Goal: Task Accomplishment & Management: Complete application form

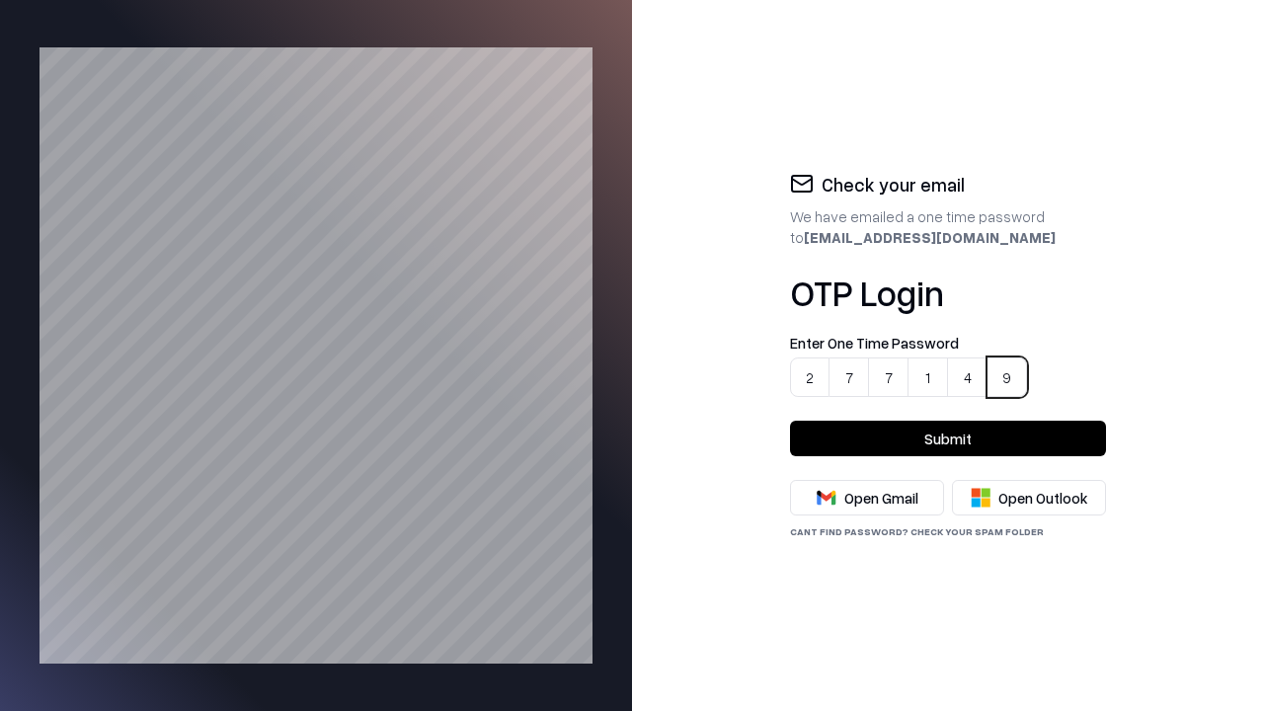
type input "******"
click at [948, 439] on button "Submit" at bounding box center [948, 439] width 316 height 36
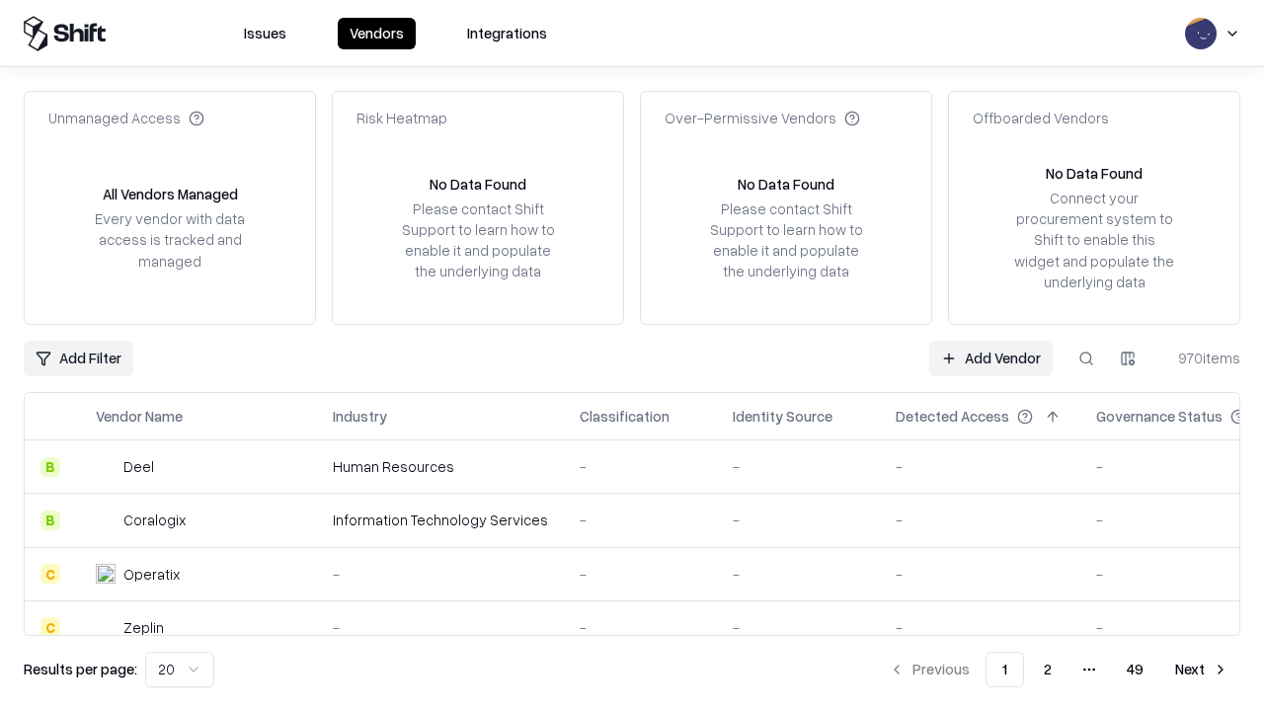
click at [992, 358] on link "Add Vendor" at bounding box center [991, 359] width 123 height 36
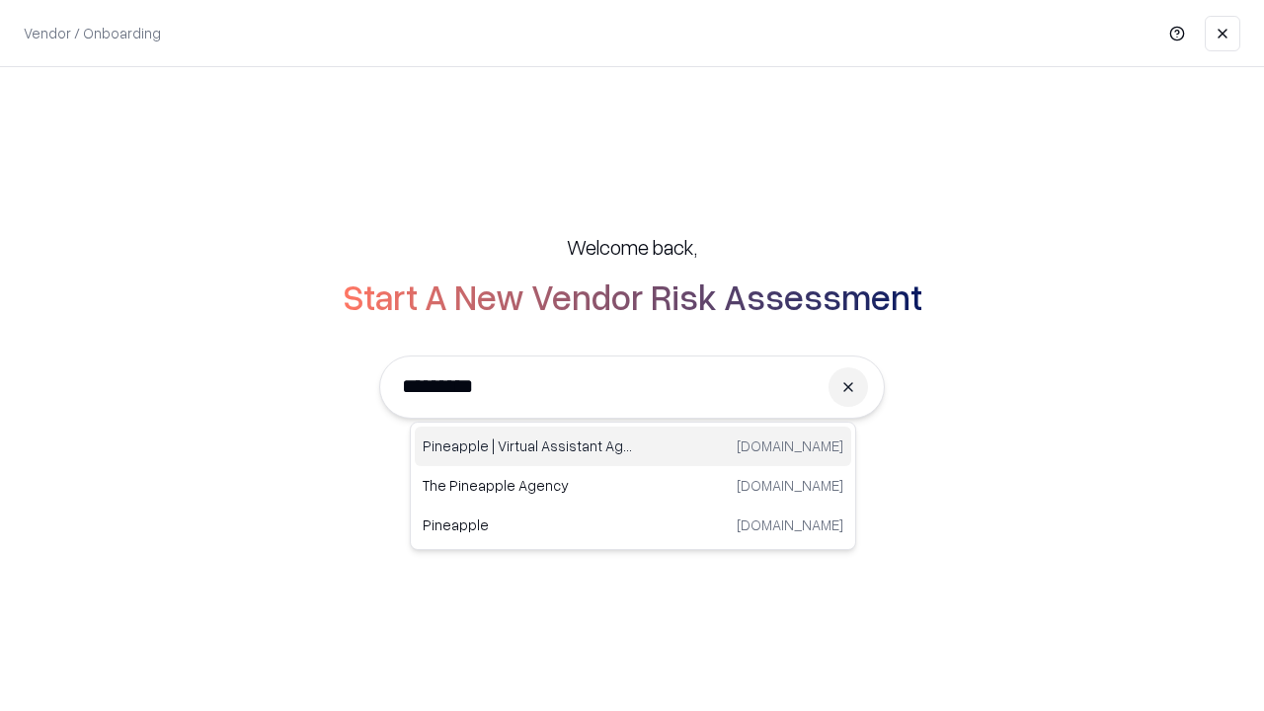
click at [633, 447] on div "Pineapple | Virtual Assistant Agency [DOMAIN_NAME]" at bounding box center [633, 447] width 437 height 40
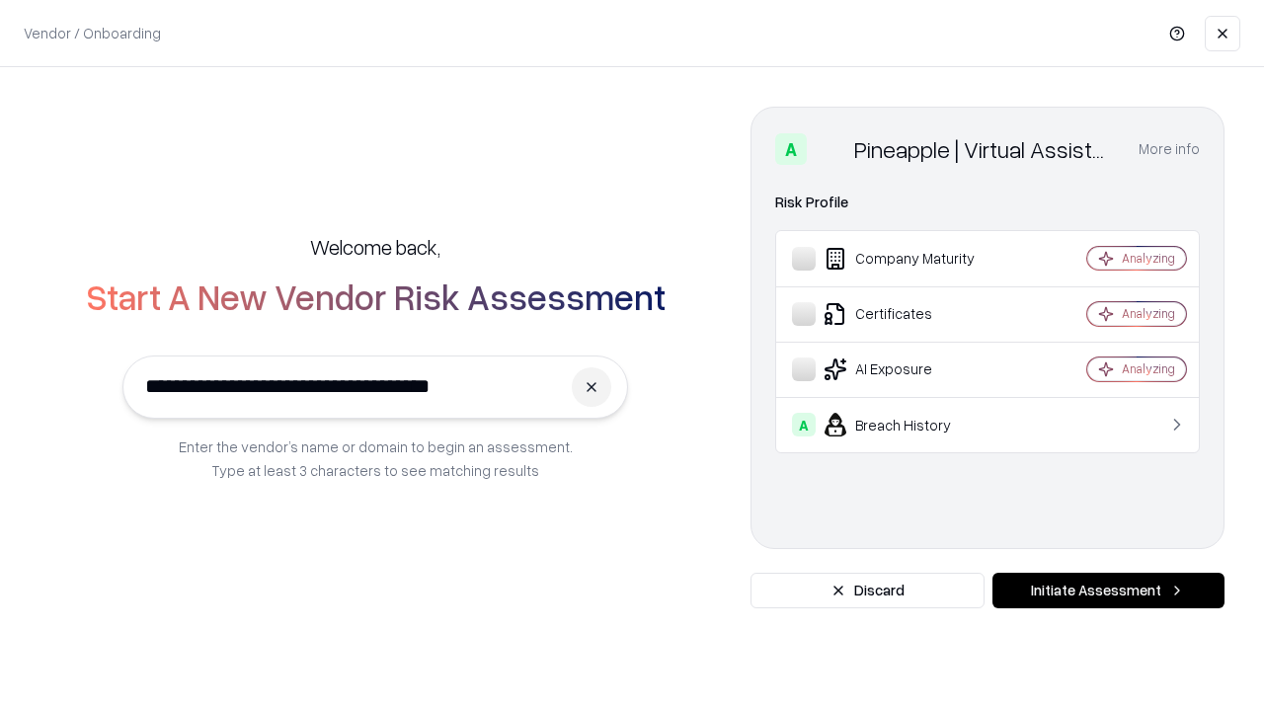
type input "**********"
click at [1108, 591] on button "Initiate Assessment" at bounding box center [1109, 591] width 232 height 36
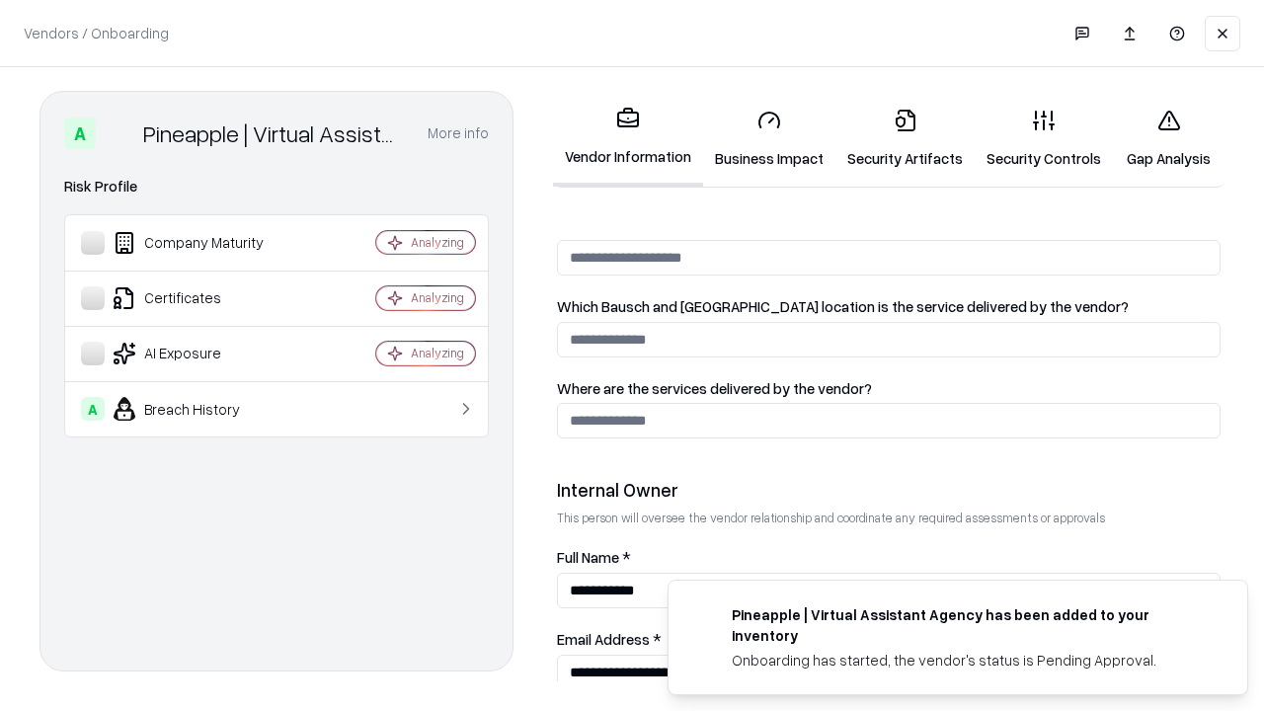
scroll to position [1023, 0]
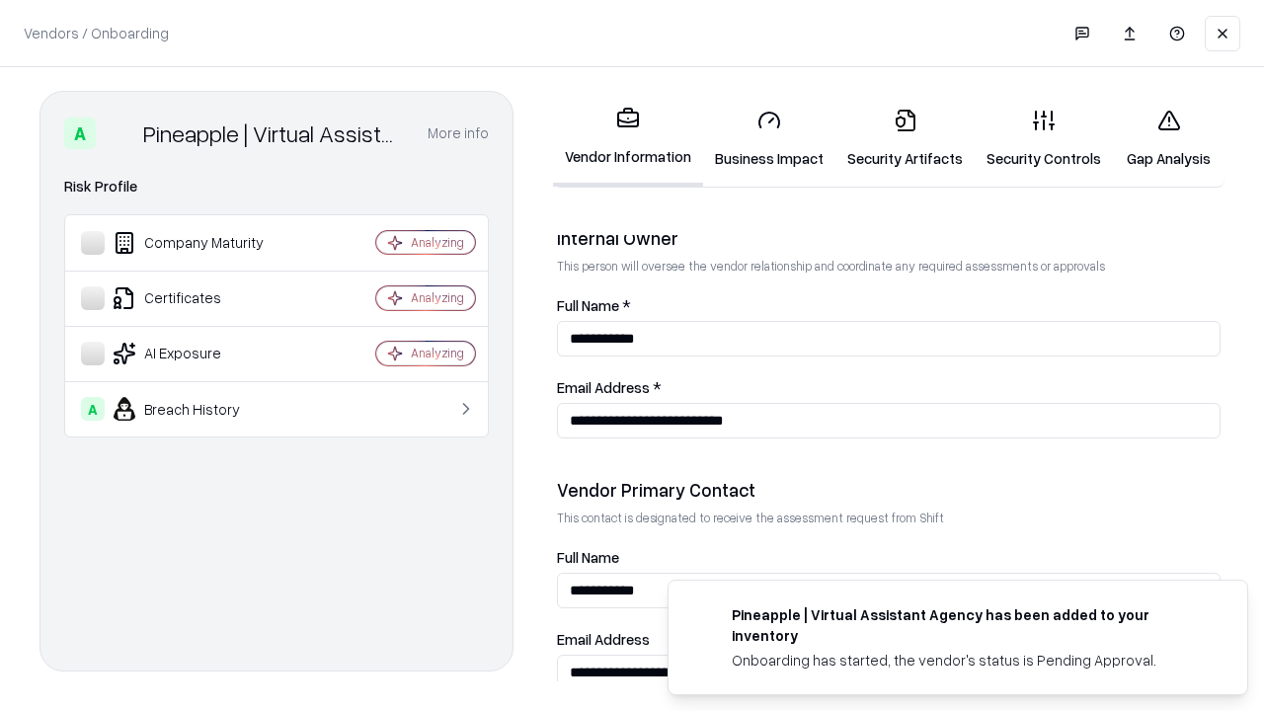
click at [763, 138] on link "Business Impact" at bounding box center [769, 139] width 132 height 92
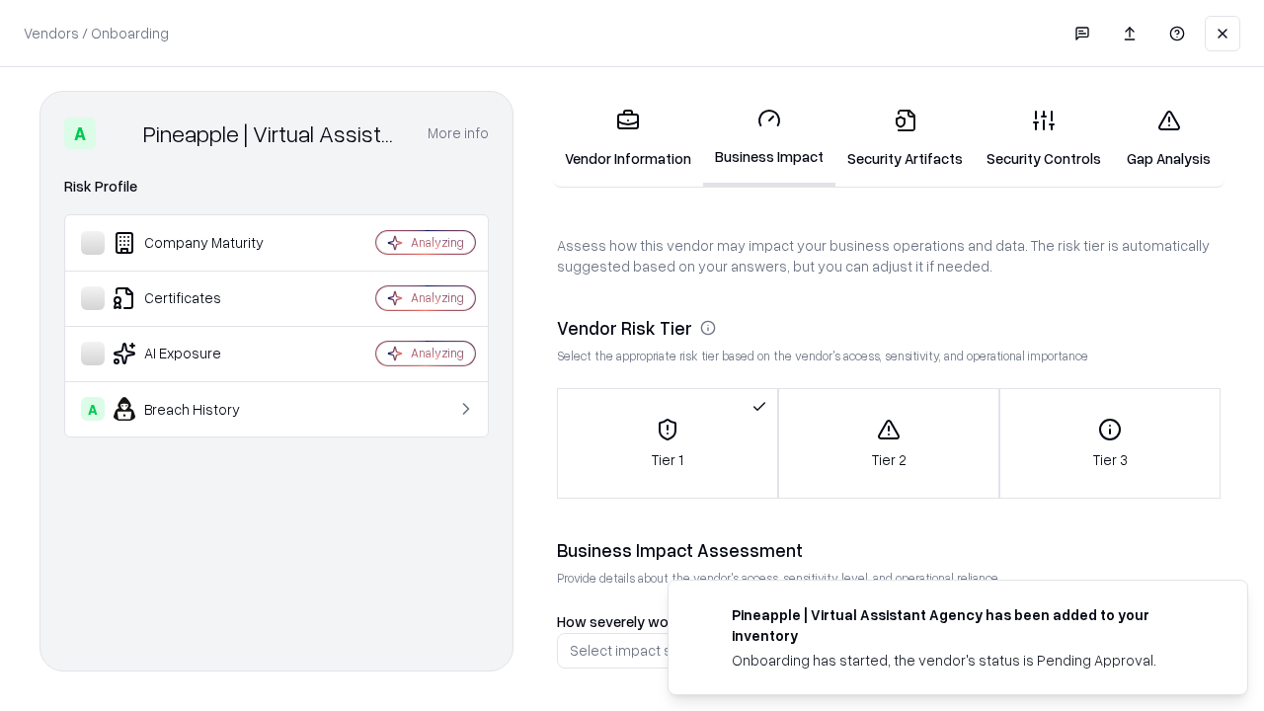
click at [894, 138] on link "Security Artifacts" at bounding box center [905, 139] width 139 height 92
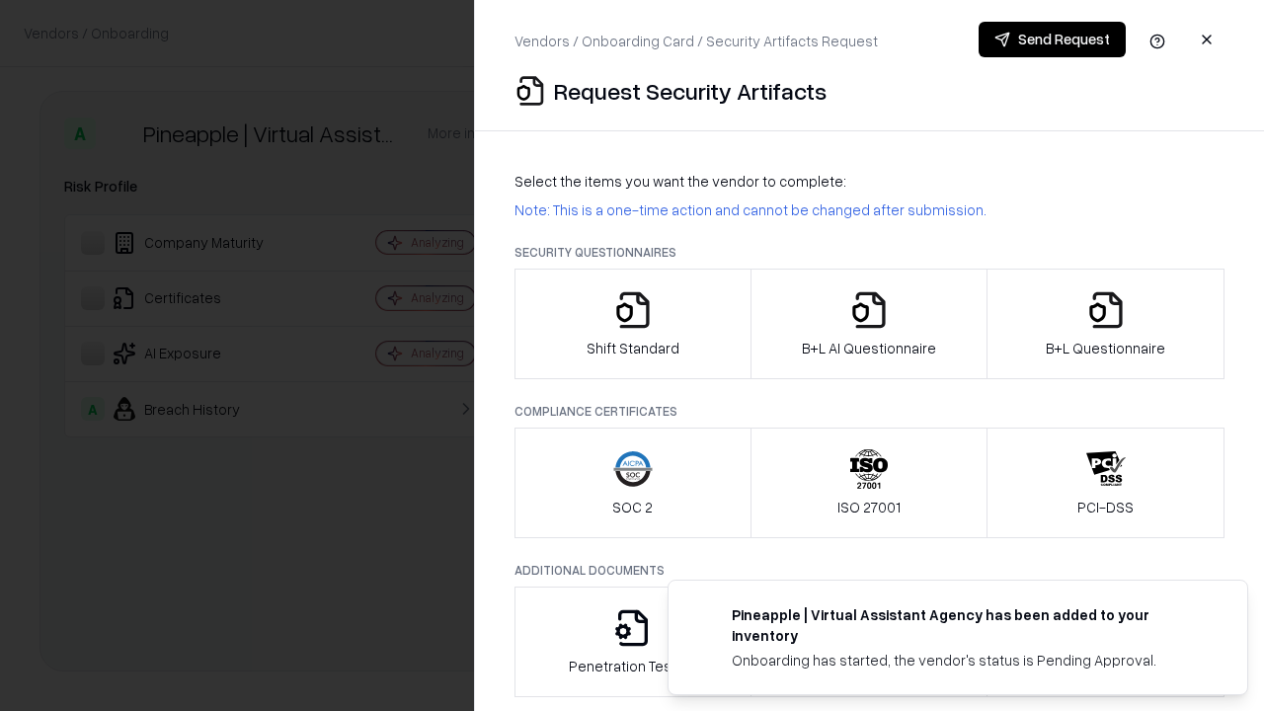
click at [632, 324] on icon "button" at bounding box center [633, 310] width 40 height 40
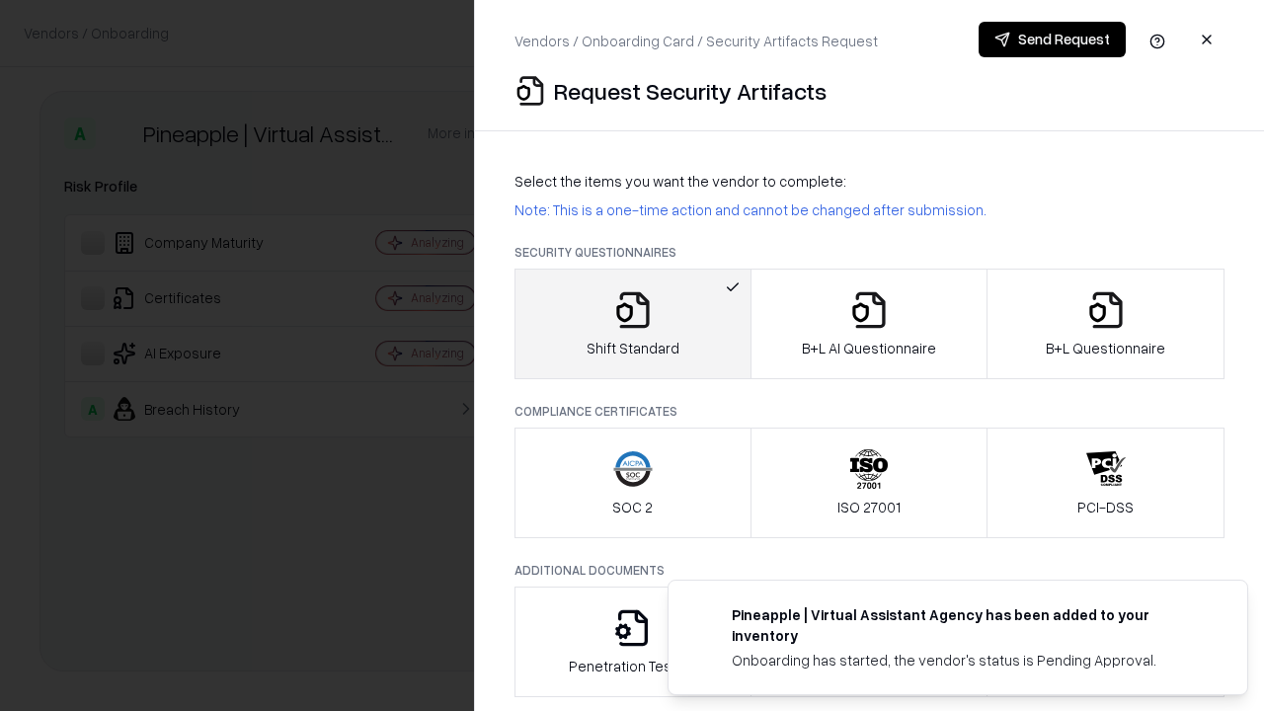
click at [1053, 40] on button "Send Request" at bounding box center [1052, 40] width 147 height 36
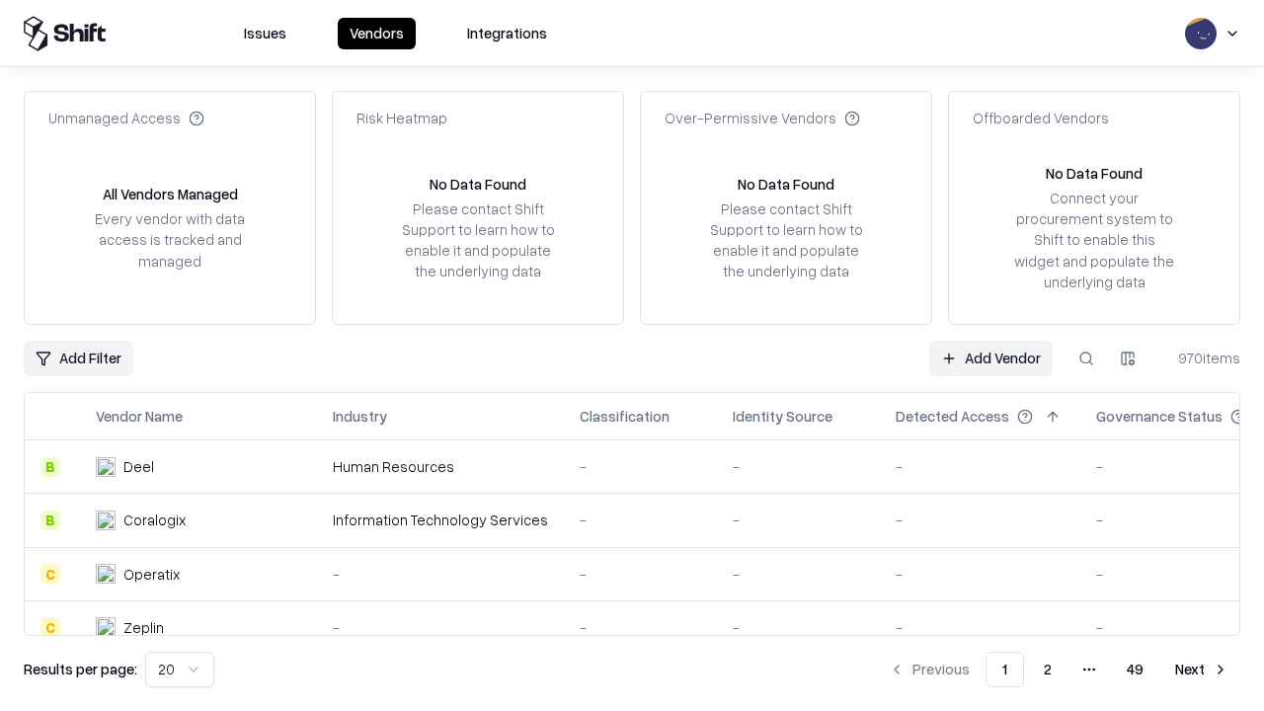
click at [1087, 358] on button at bounding box center [1087, 359] width 36 height 36
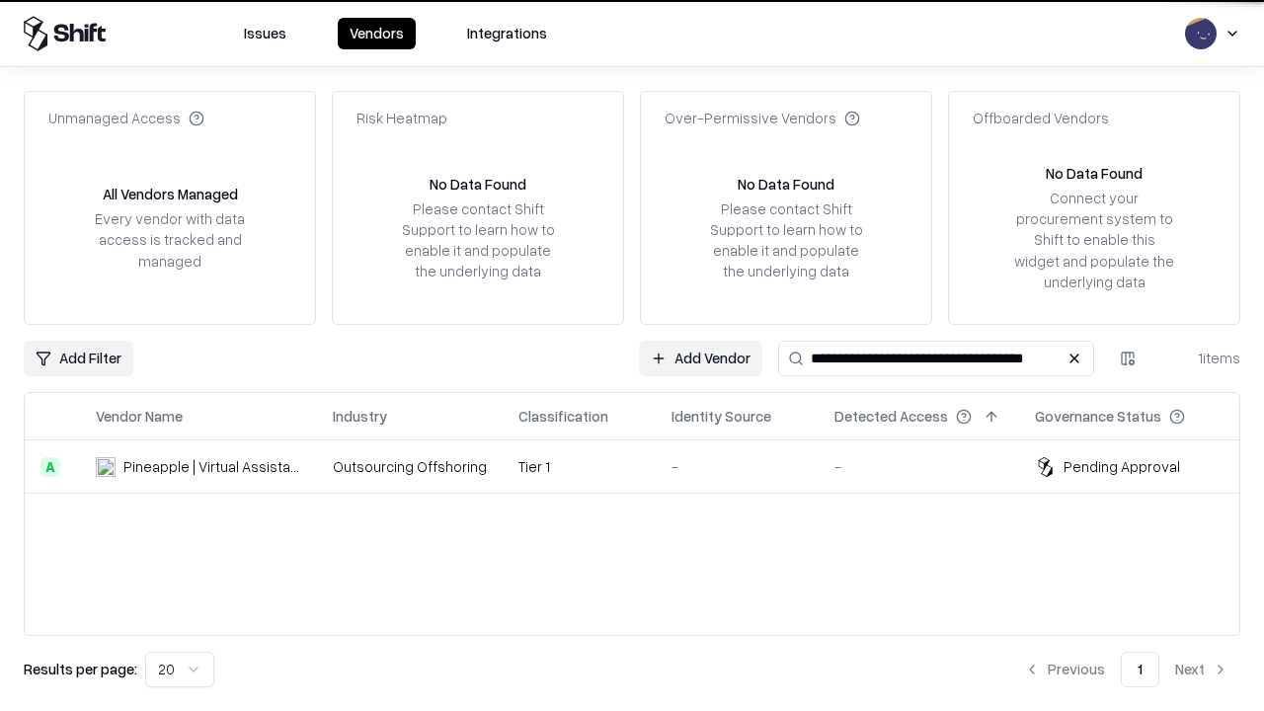
type input "**********"
click at [656, 466] on td "-" at bounding box center [737, 467] width 163 height 53
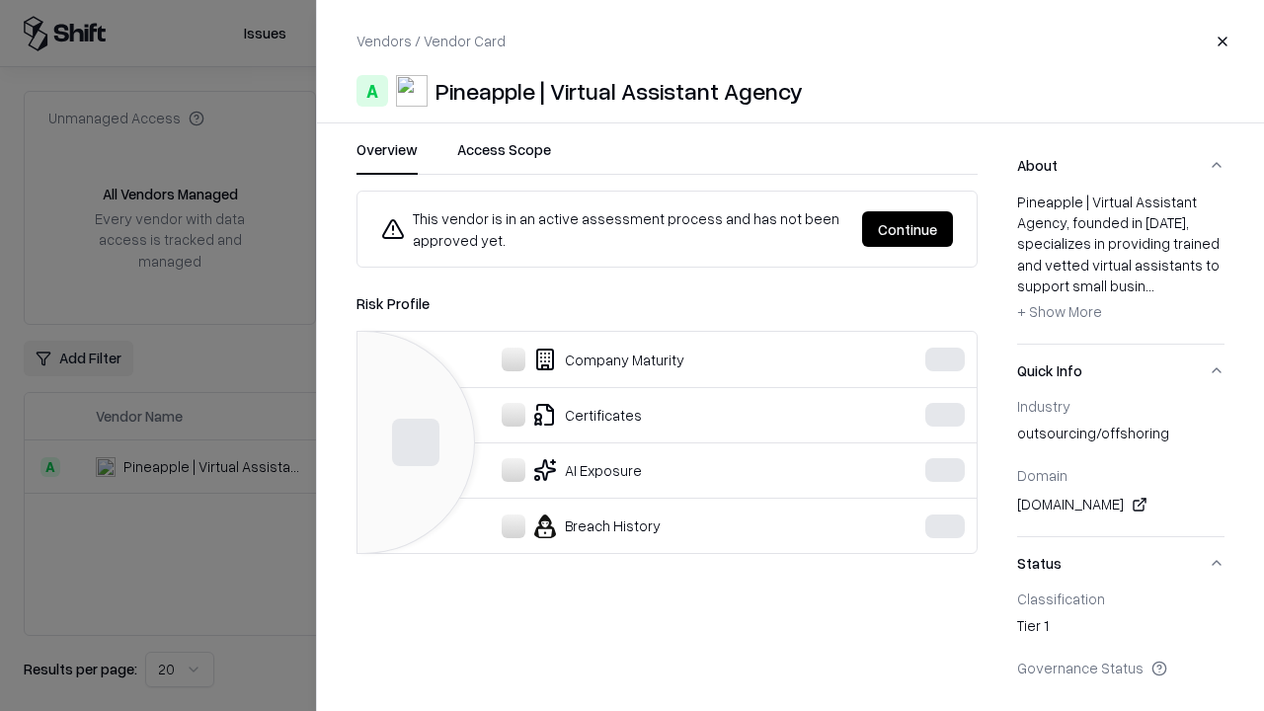
click at [909, 229] on button "Continue" at bounding box center [907, 229] width 91 height 36
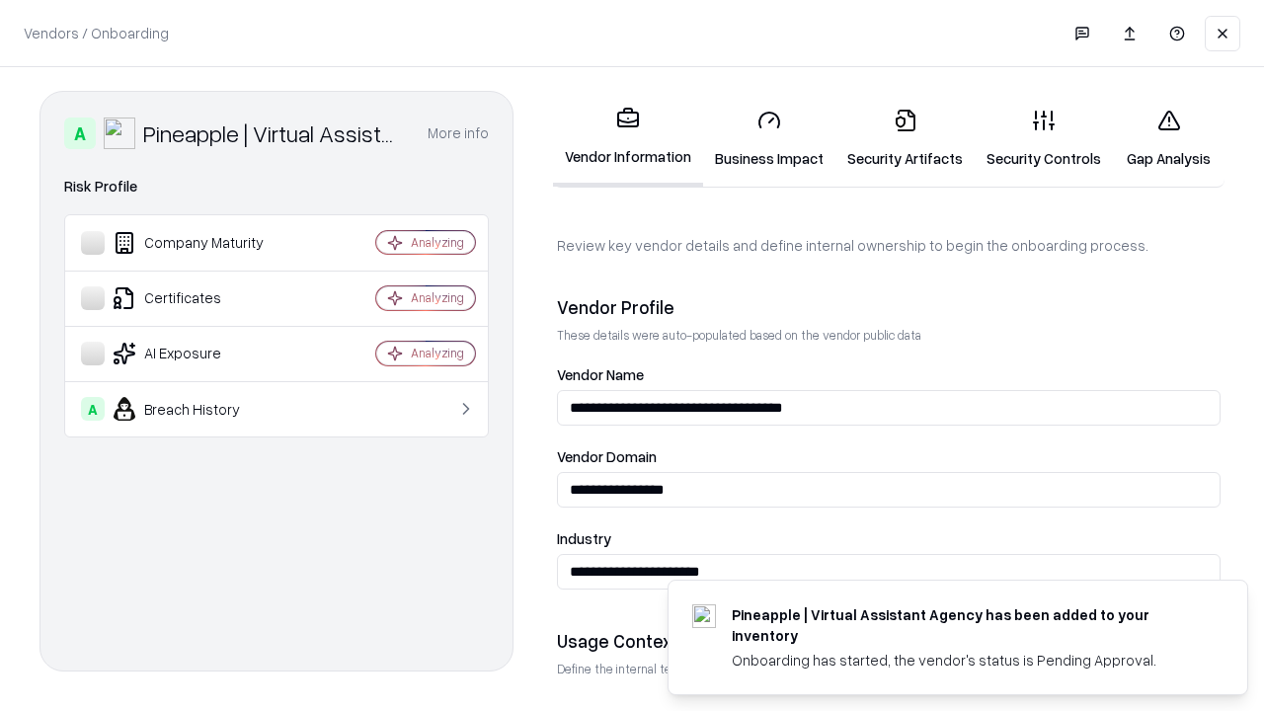
click at [894, 138] on link "Security Artifacts" at bounding box center [905, 139] width 139 height 92
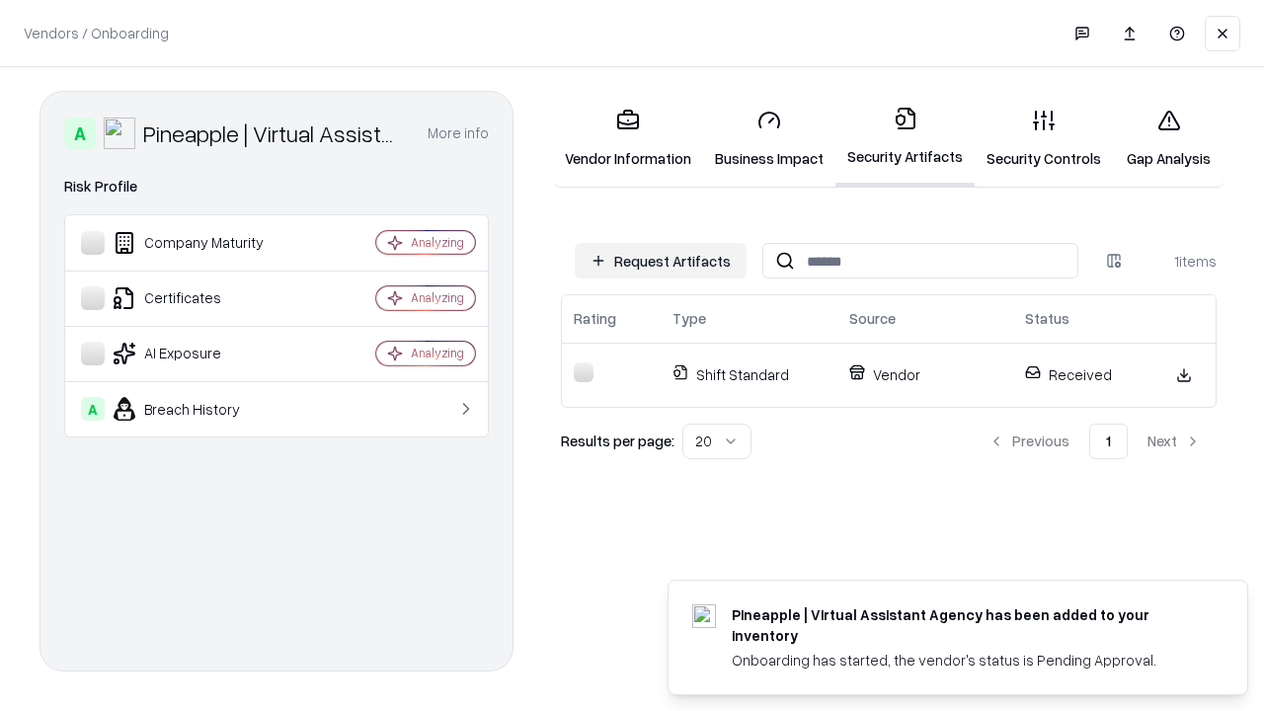
click at [1028, 138] on link "Security Controls" at bounding box center [1044, 139] width 138 height 92
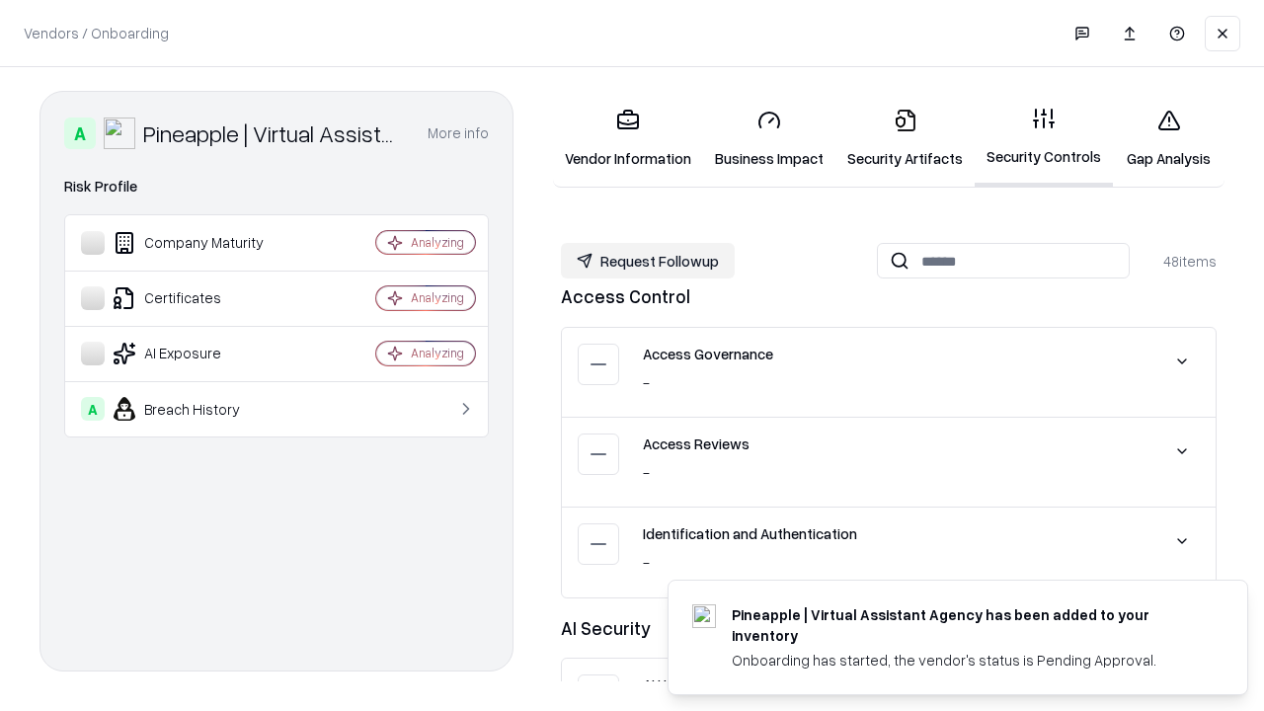
click at [645, 261] on button "Request Followup" at bounding box center [648, 261] width 174 height 36
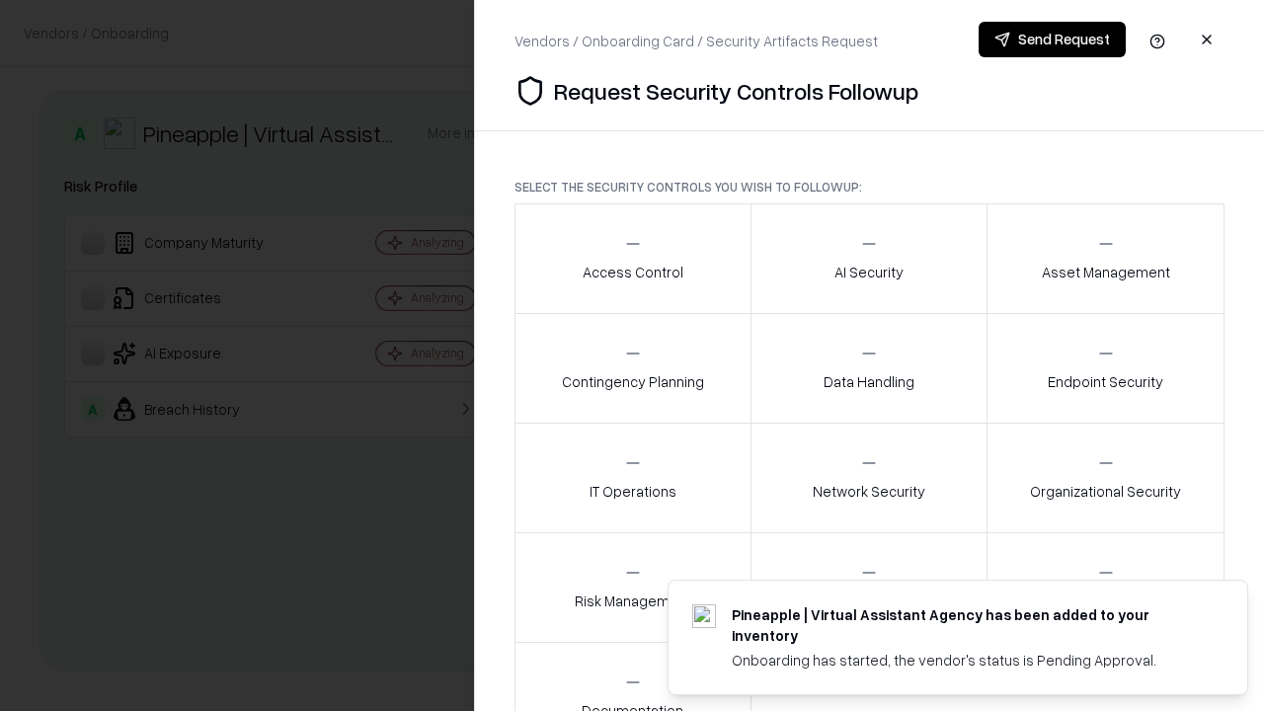
click at [632, 259] on div "Access Control" at bounding box center [633, 258] width 101 height 48
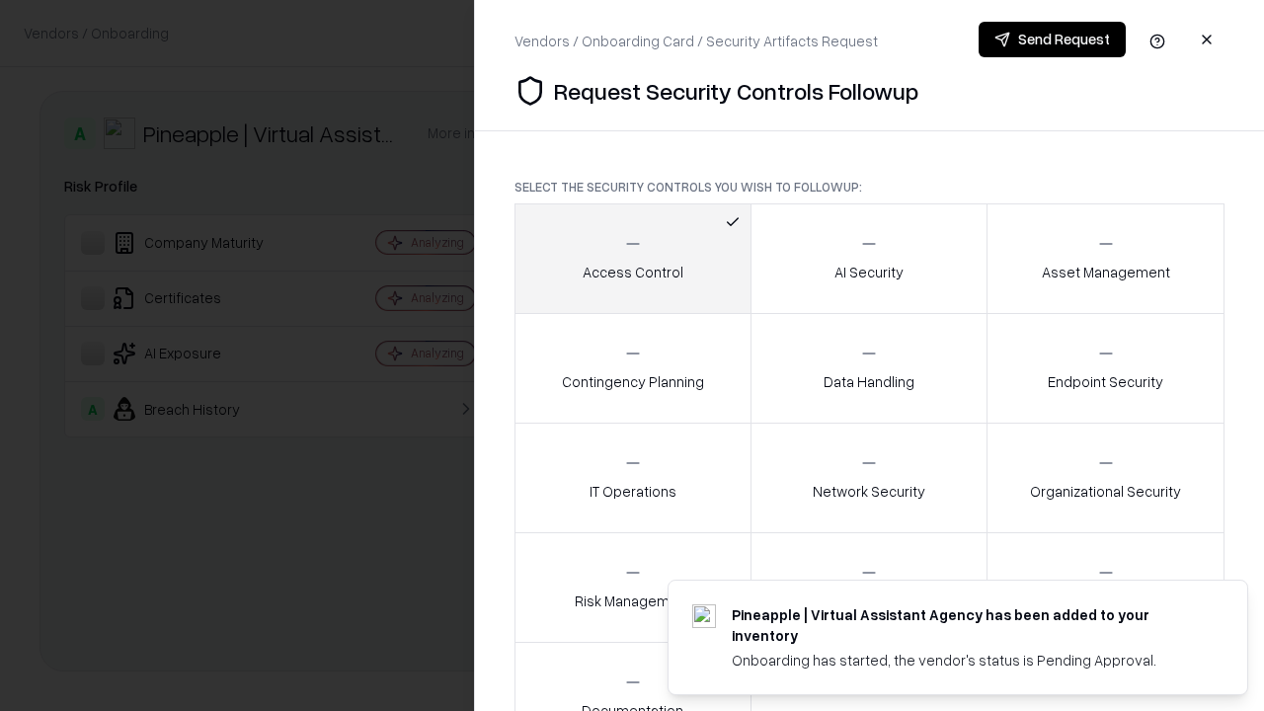
click at [1053, 40] on button "Send Request" at bounding box center [1052, 40] width 147 height 36
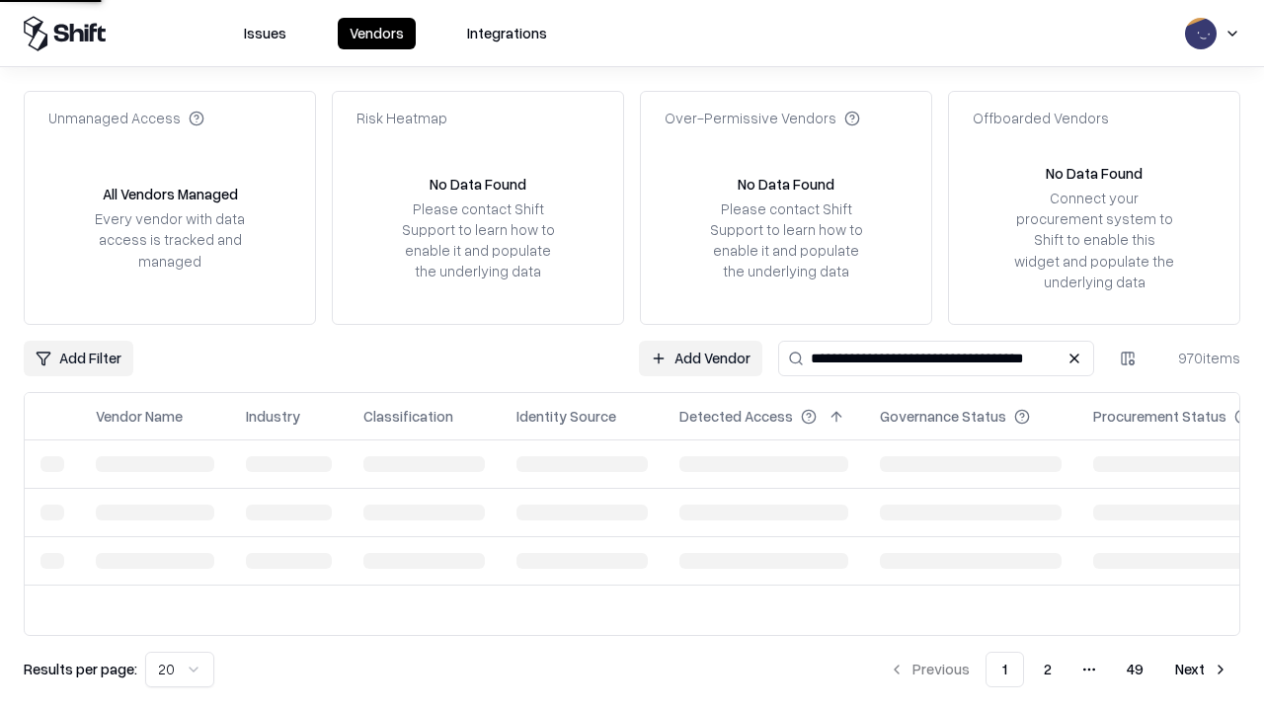
type input "**********"
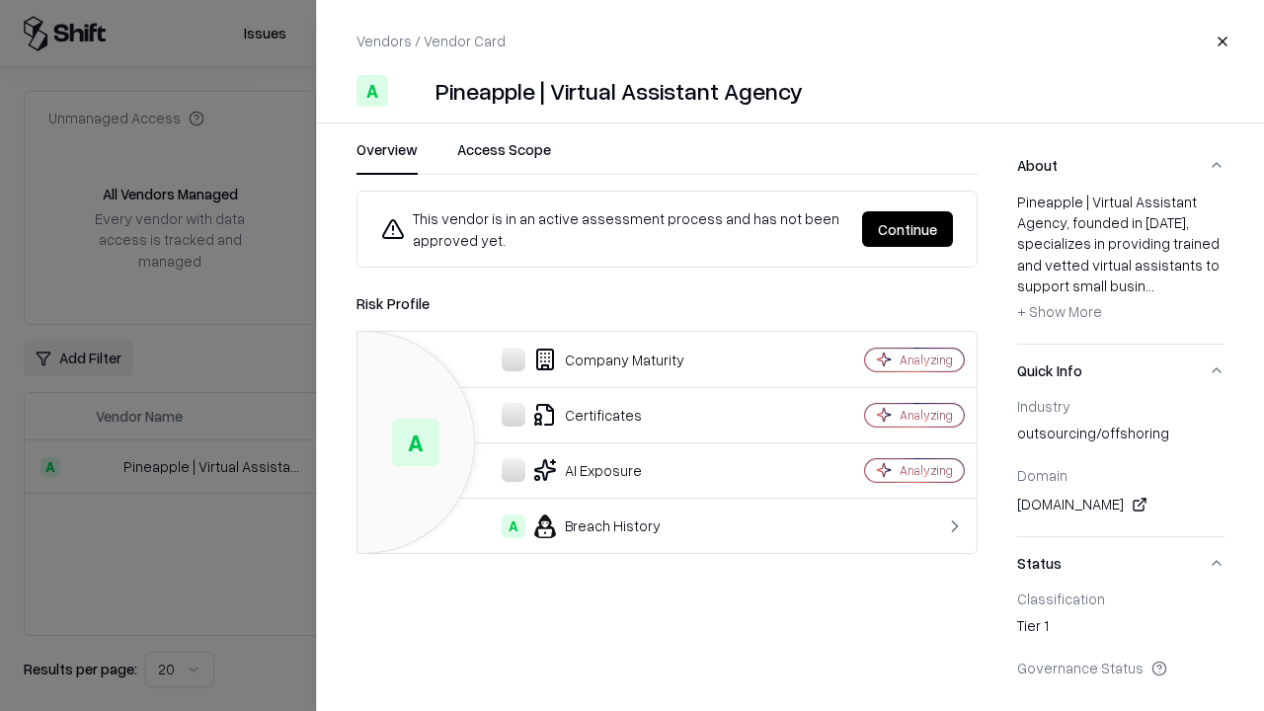
click at [909, 229] on button "Continue" at bounding box center [907, 229] width 91 height 36
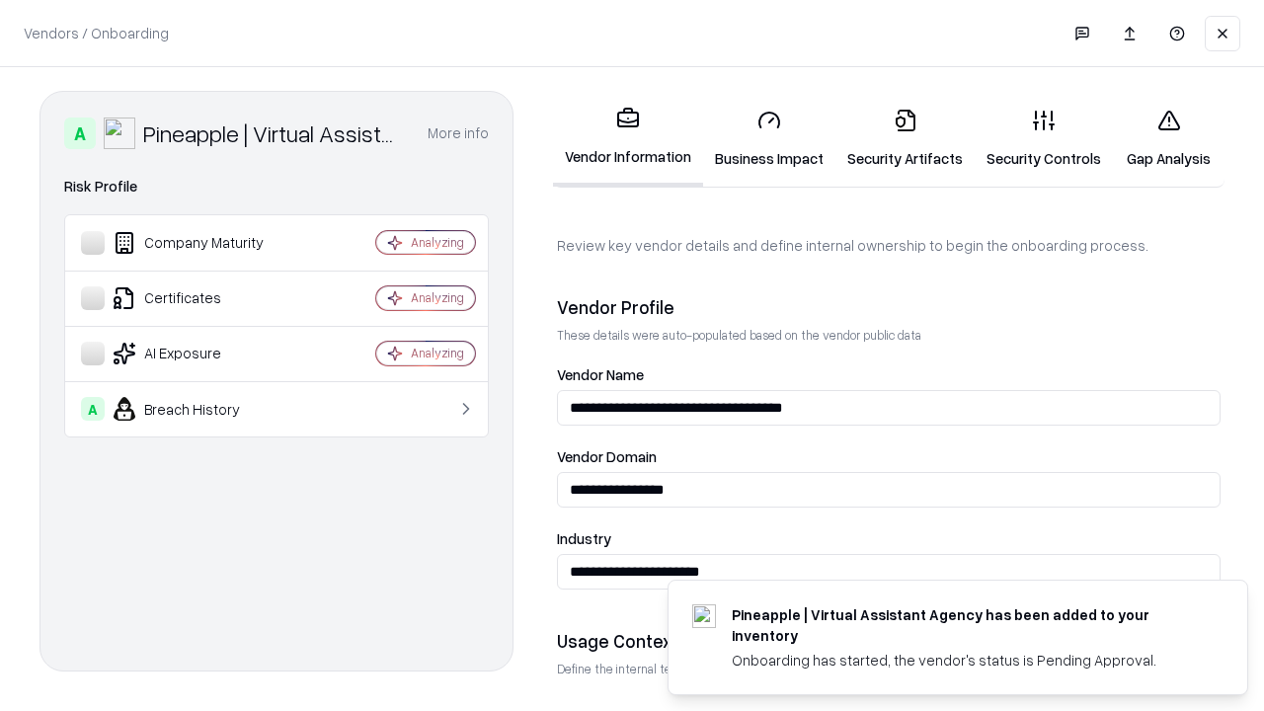
click at [1160, 138] on link "Gap Analysis" at bounding box center [1169, 139] width 112 height 92
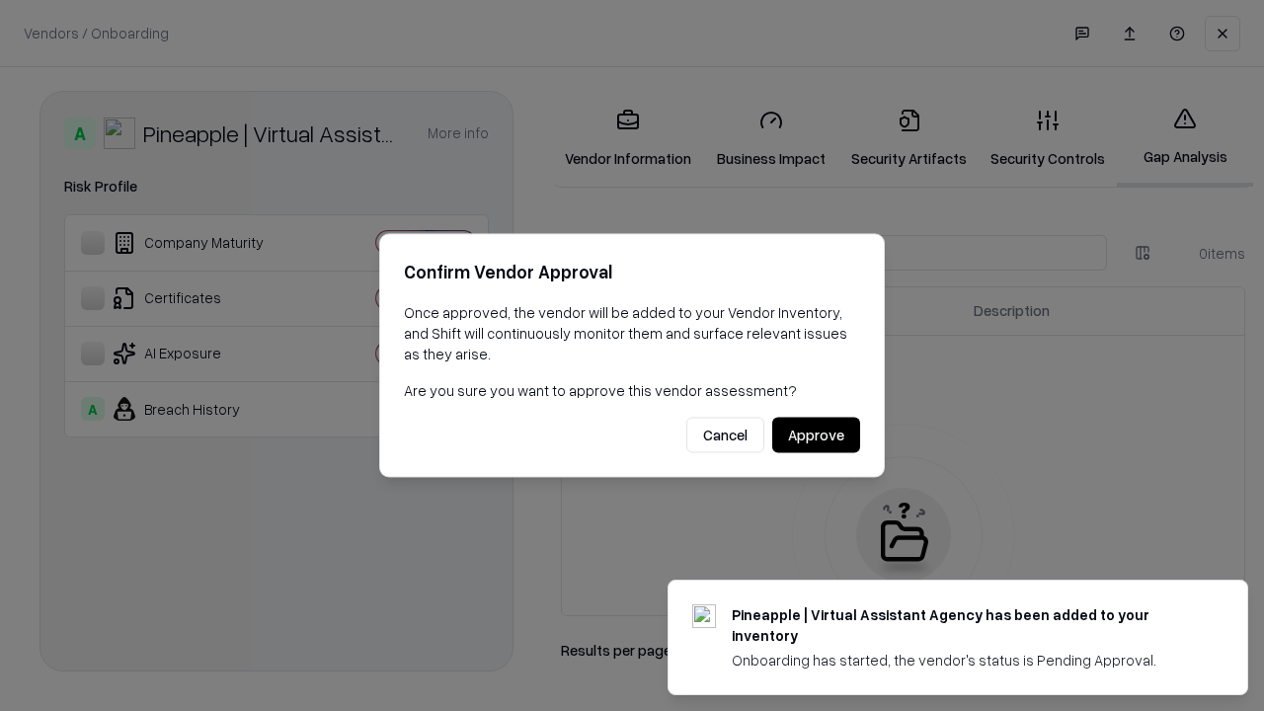
click at [817, 435] on button "Approve" at bounding box center [817, 436] width 88 height 36
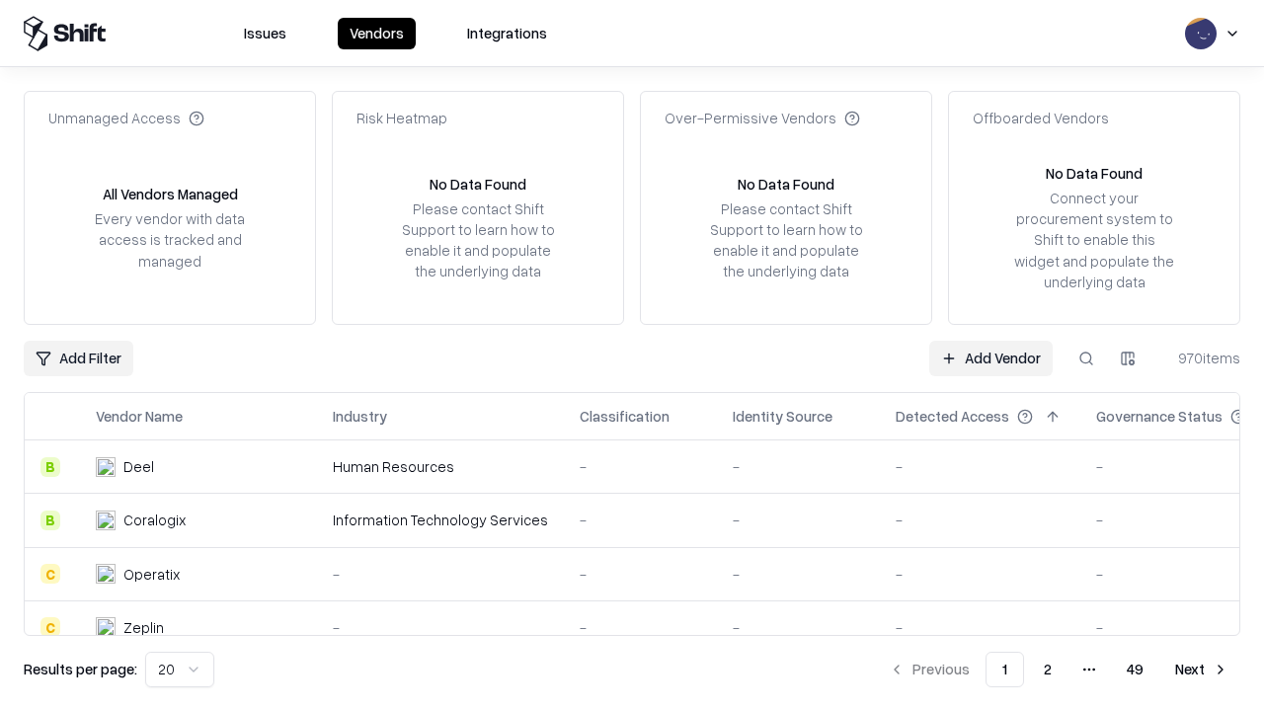
type input "**********"
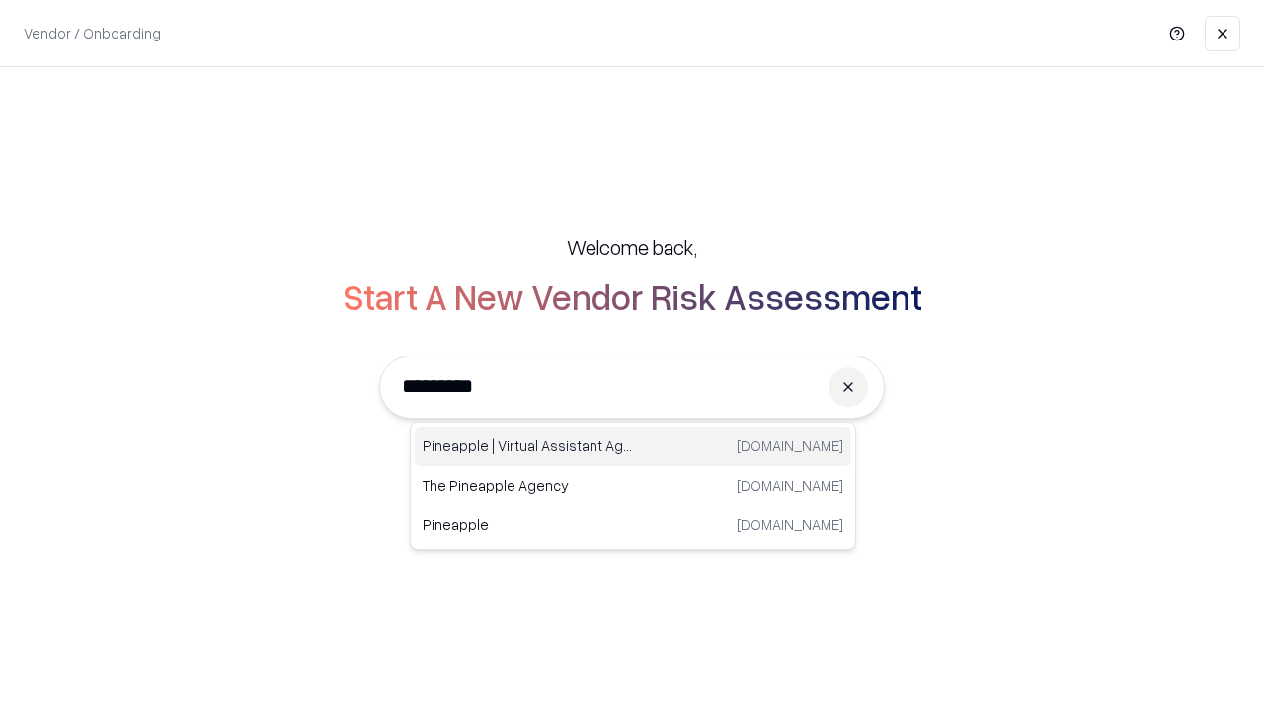
click at [633, 447] on div "Pineapple | Virtual Assistant Agency trypineapple.com" at bounding box center [633, 447] width 437 height 40
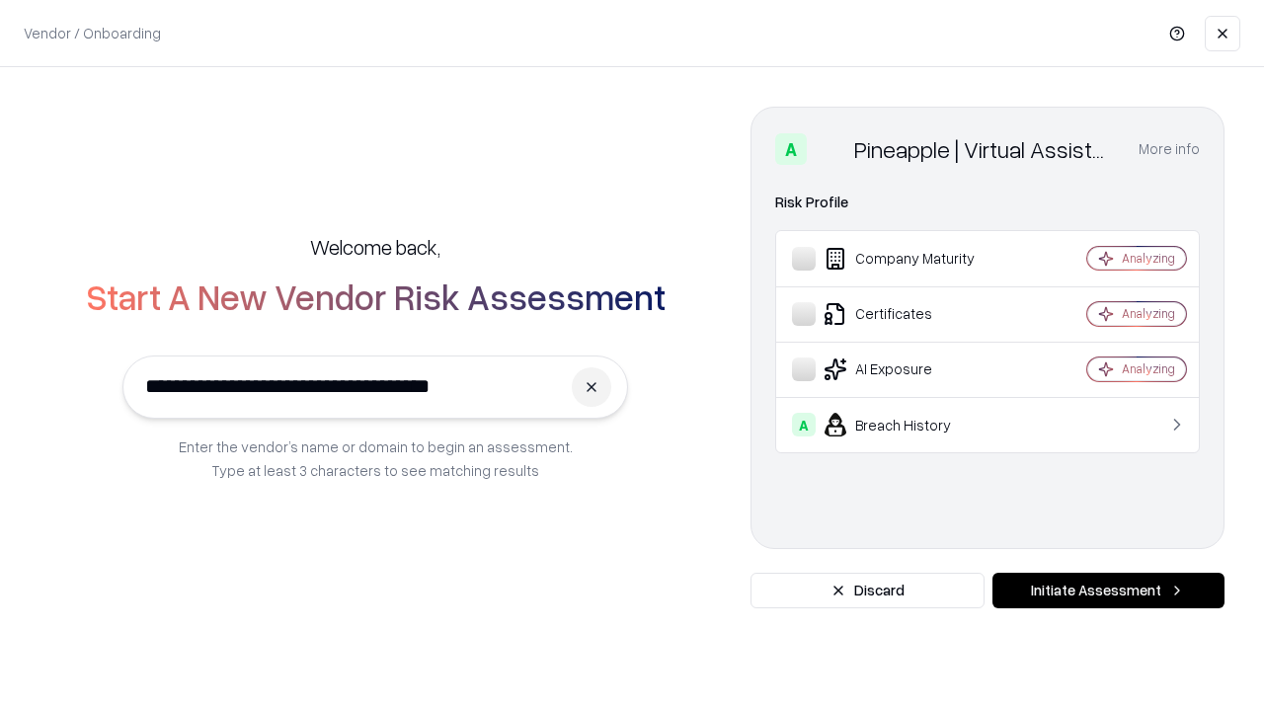
type input "**********"
click at [1108, 591] on button "Initiate Assessment" at bounding box center [1109, 591] width 232 height 36
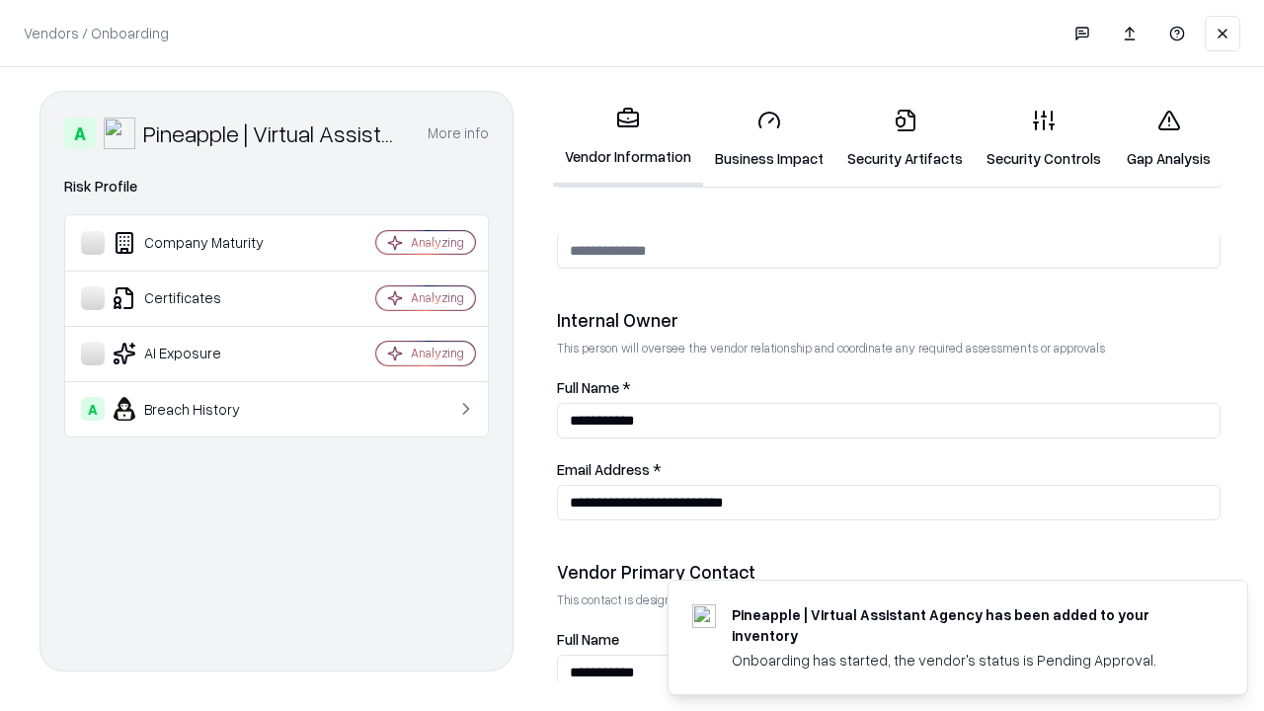
scroll to position [1023, 0]
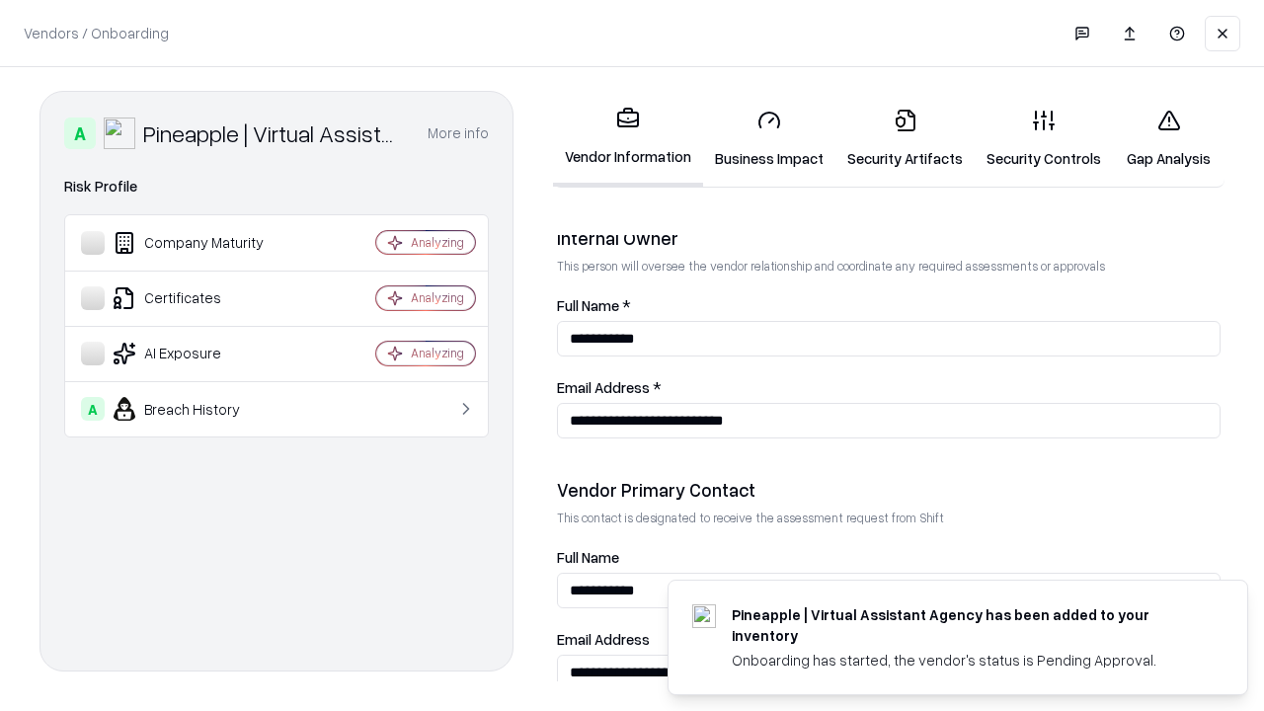
click at [1160, 138] on link "Gap Analysis" at bounding box center [1169, 139] width 112 height 92
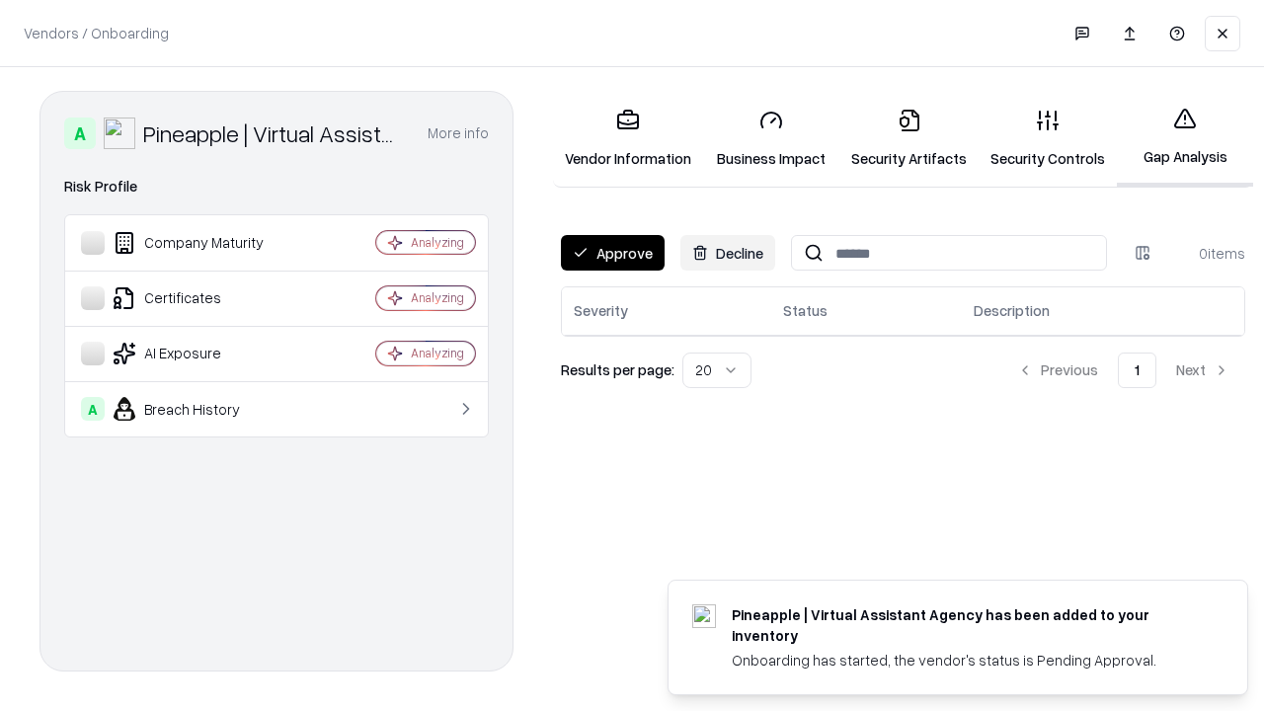
click at [611, 253] on button "Approve" at bounding box center [613, 253] width 104 height 36
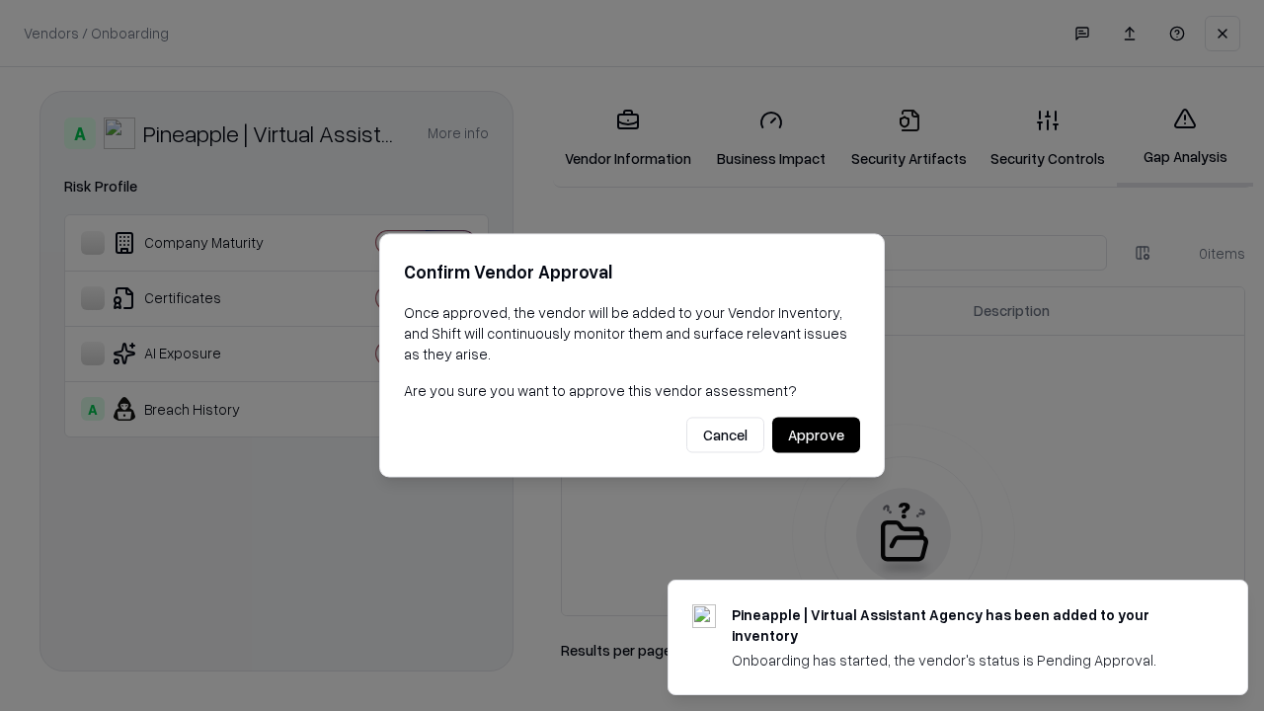
click at [817, 435] on button "Approve" at bounding box center [817, 436] width 88 height 36
